Goal: Task Accomplishment & Management: Manage account settings

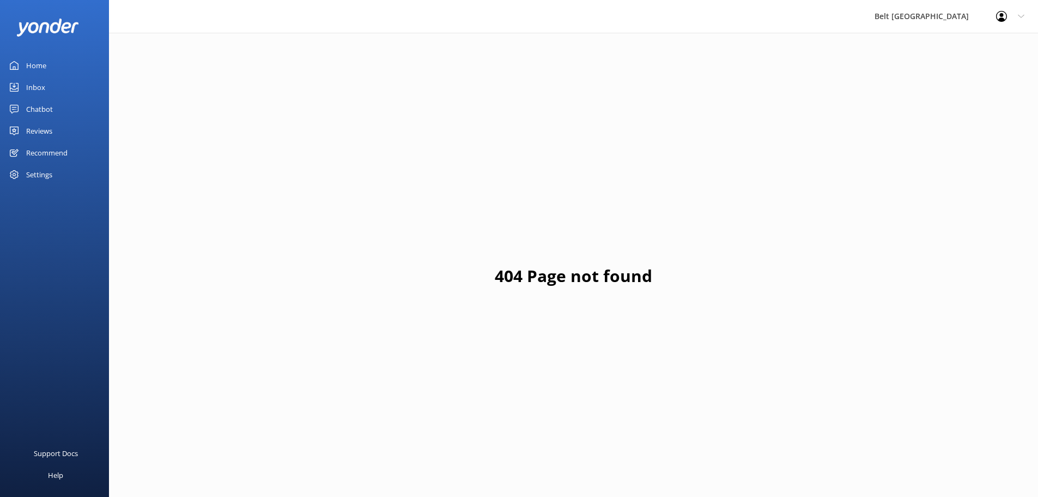
click at [41, 129] on div "Reviews" at bounding box center [39, 131] width 26 height 22
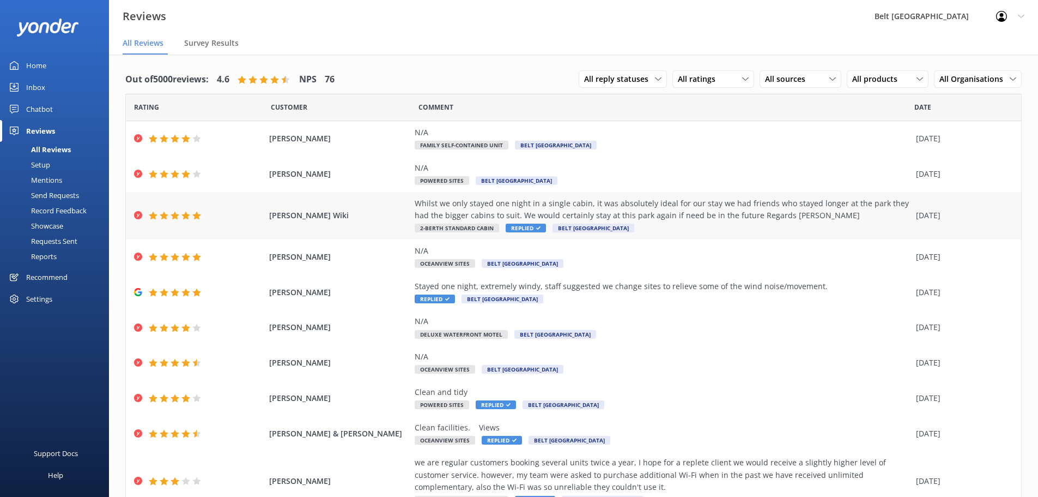
click at [514, 229] on span "Replied" at bounding box center [526, 227] width 40 height 9
